Goal: Information Seeking & Learning: Learn about a topic

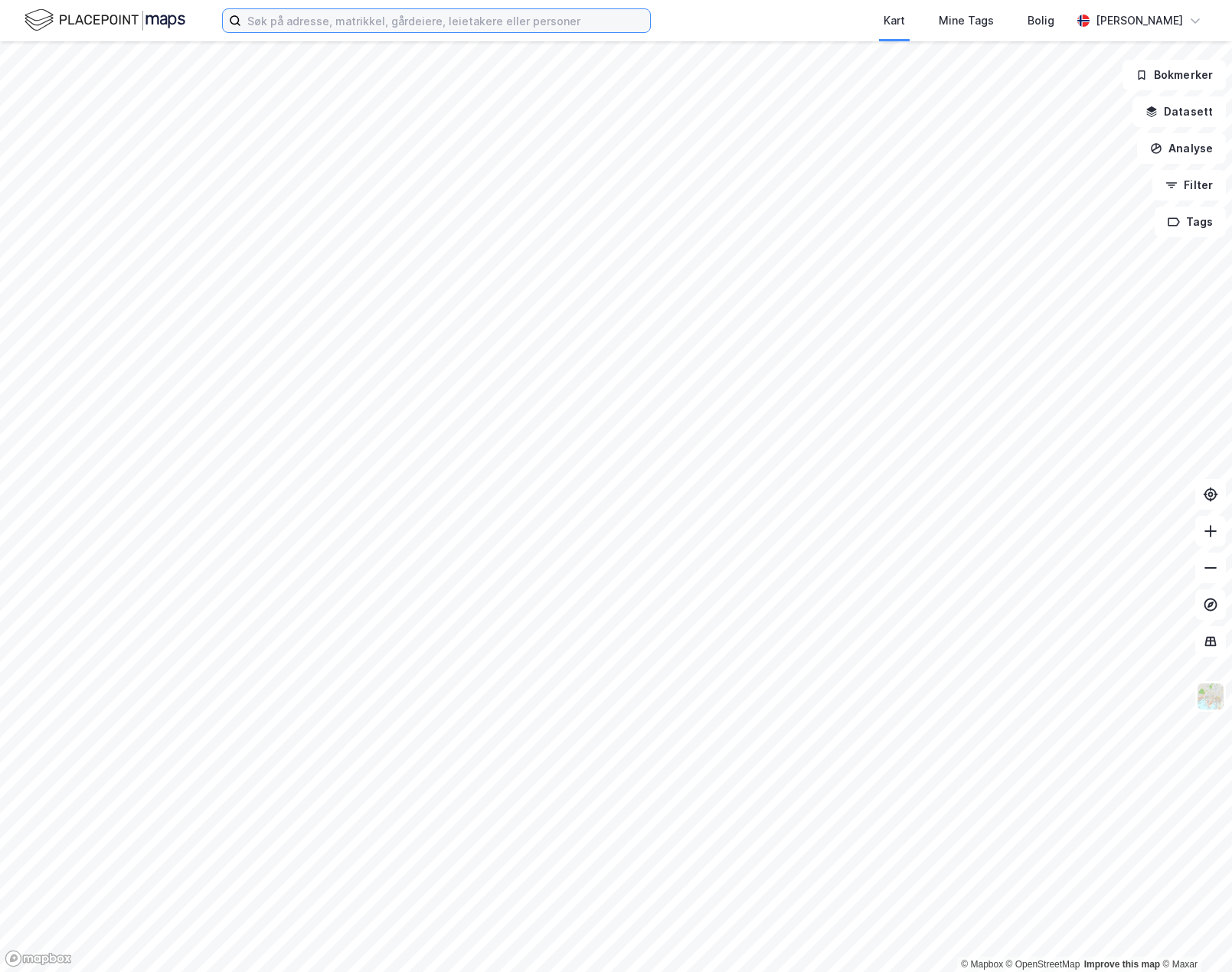
click at [380, 15] on input at bounding box center [445, 21] width 409 height 23
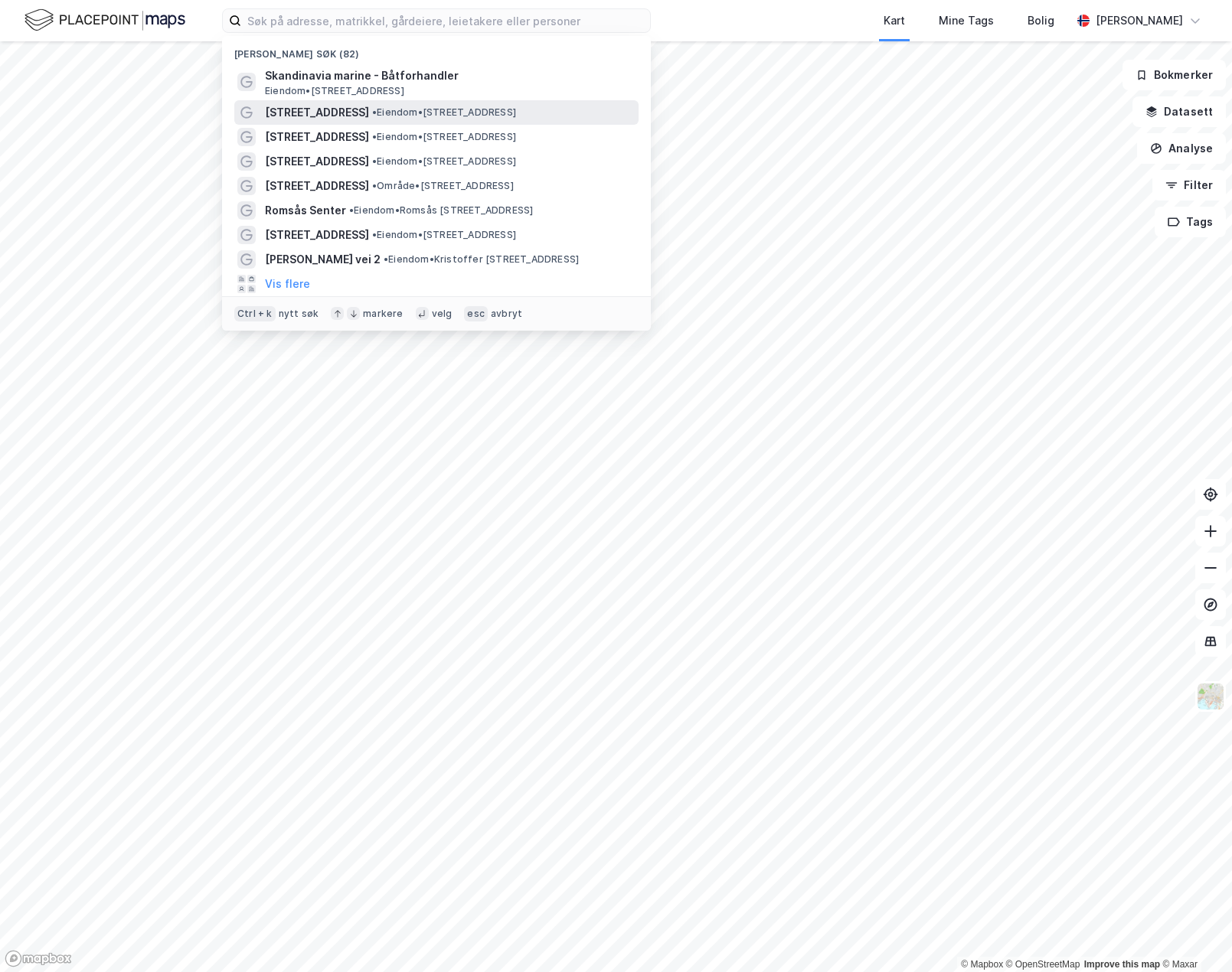
click at [350, 112] on span "[STREET_ADDRESS]" at bounding box center [316, 112] width 104 height 18
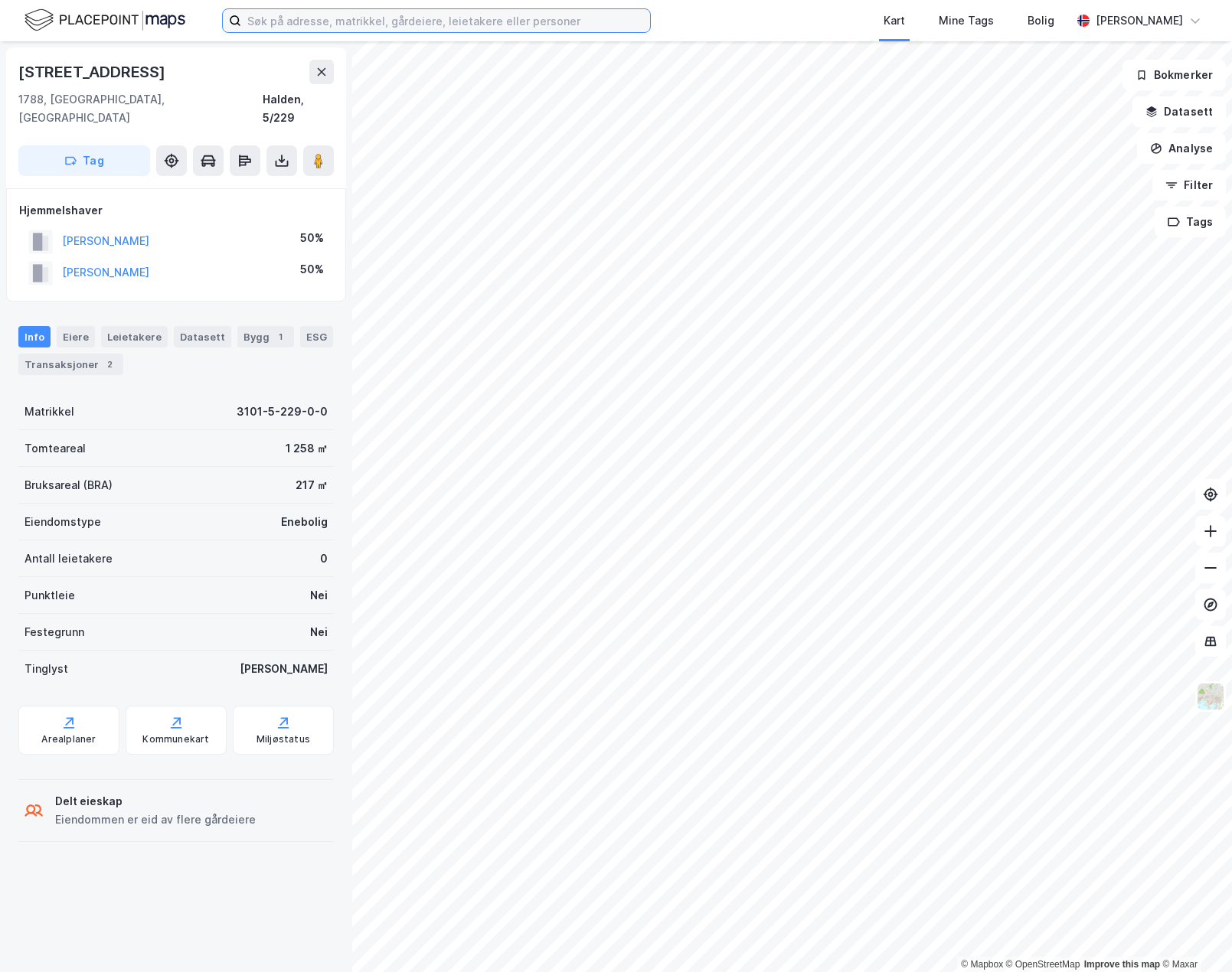
click at [353, 18] on input at bounding box center [445, 21] width 409 height 23
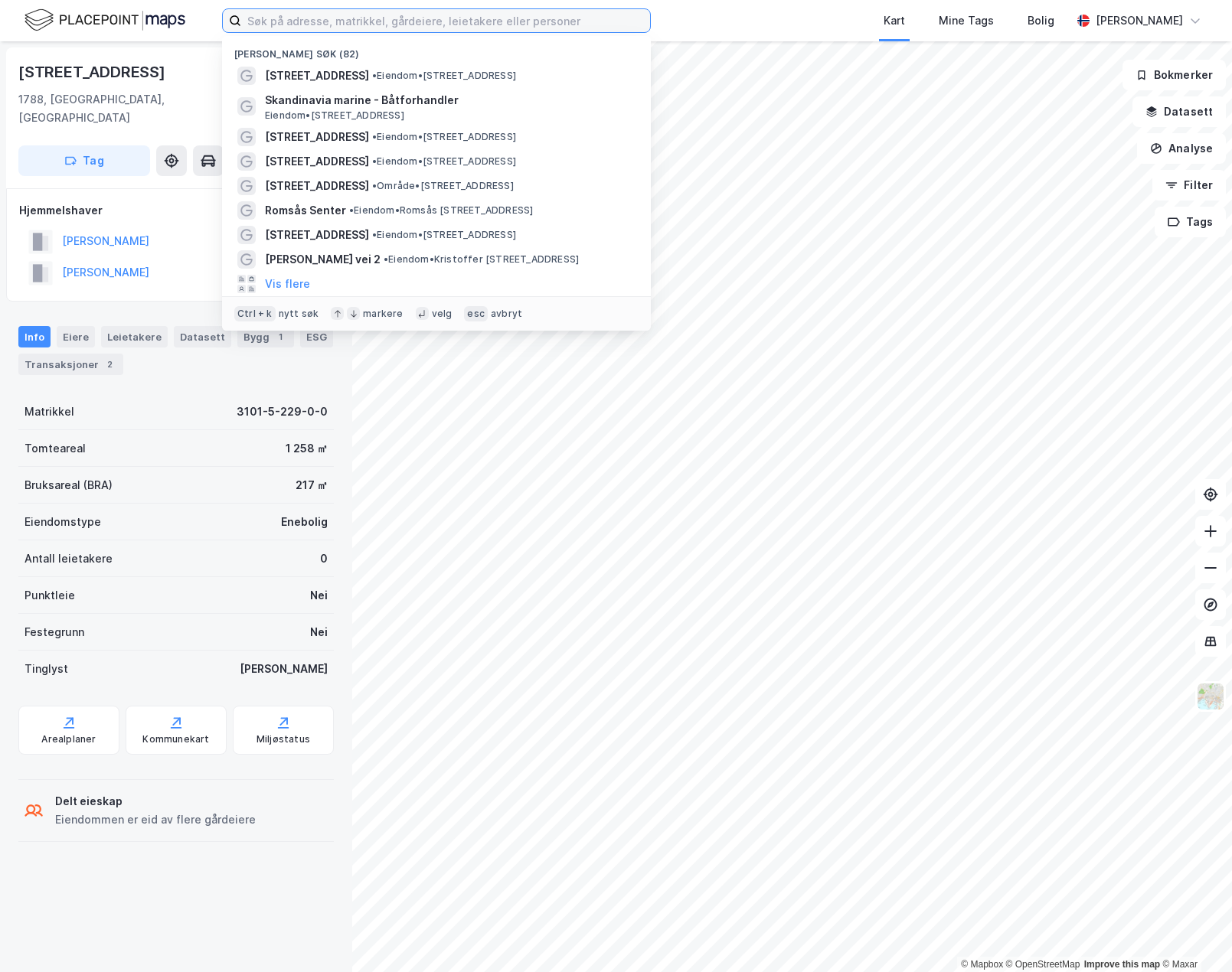
click at [447, 24] on input at bounding box center [445, 21] width 409 height 23
paste input "[PERSON_NAME]"
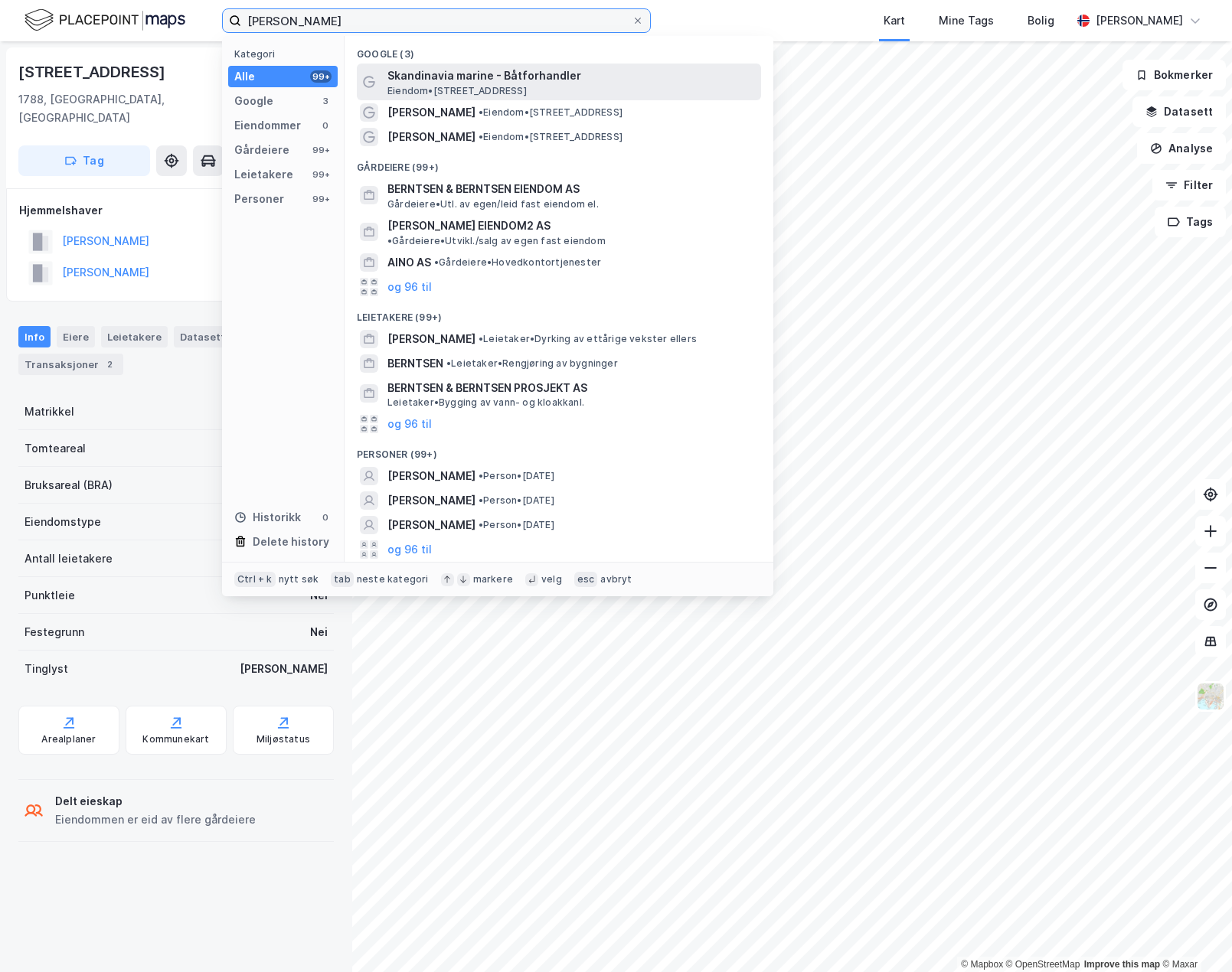
type input "[PERSON_NAME]"
click at [481, 85] on span "Eiendom • [STREET_ADDRESS]" at bounding box center [456, 91] width 139 height 12
